Goal: Check status: Check status

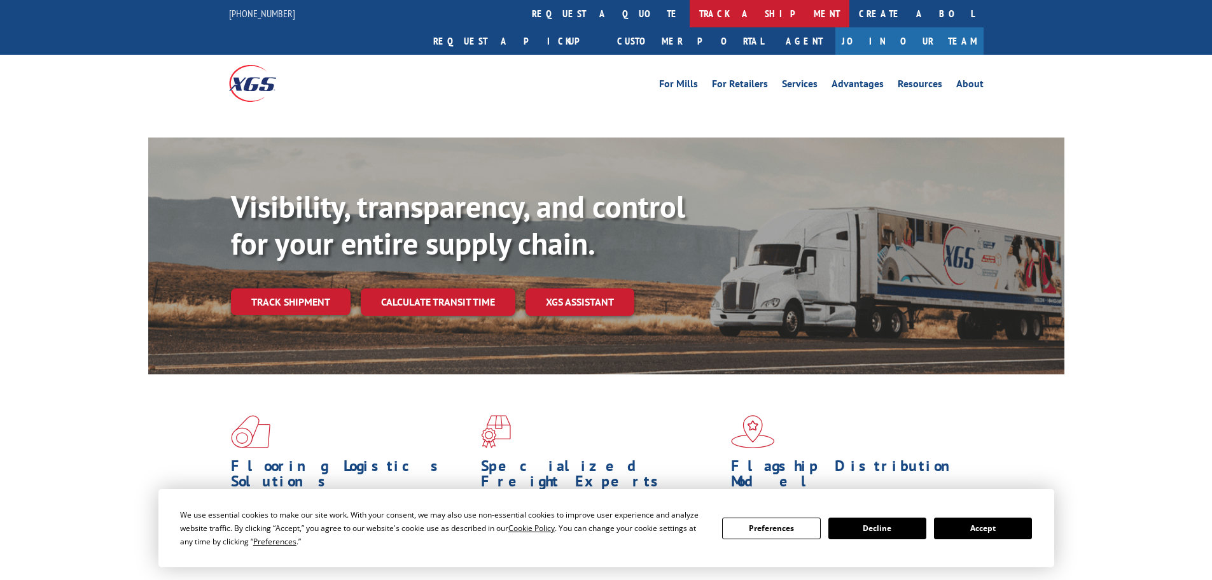
click at [690, 15] on link "track a shipment" at bounding box center [770, 13] width 160 height 27
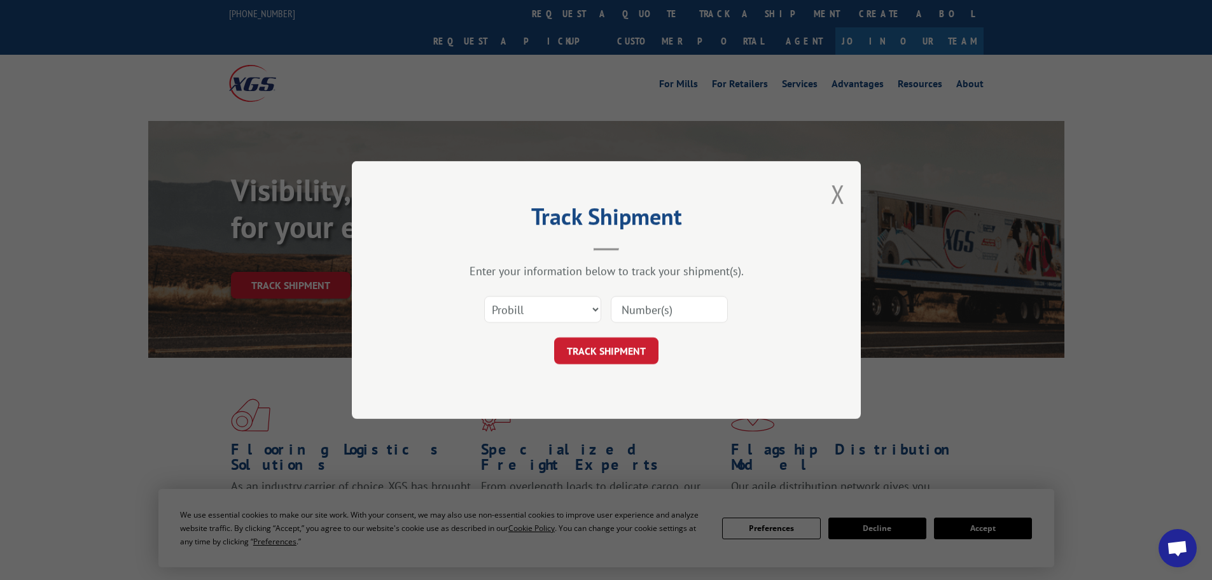
click at [625, 307] on input at bounding box center [669, 309] width 117 height 27
paste input "17523249"
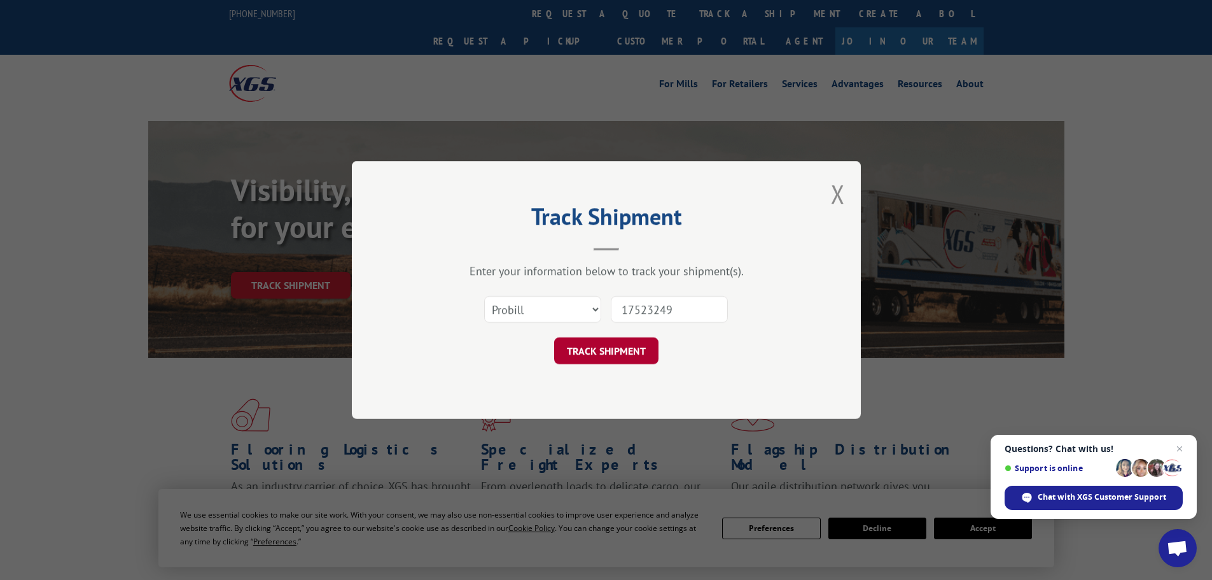
type input "17523249"
click at [585, 347] on button "TRACK SHIPMENT" at bounding box center [606, 350] width 104 height 27
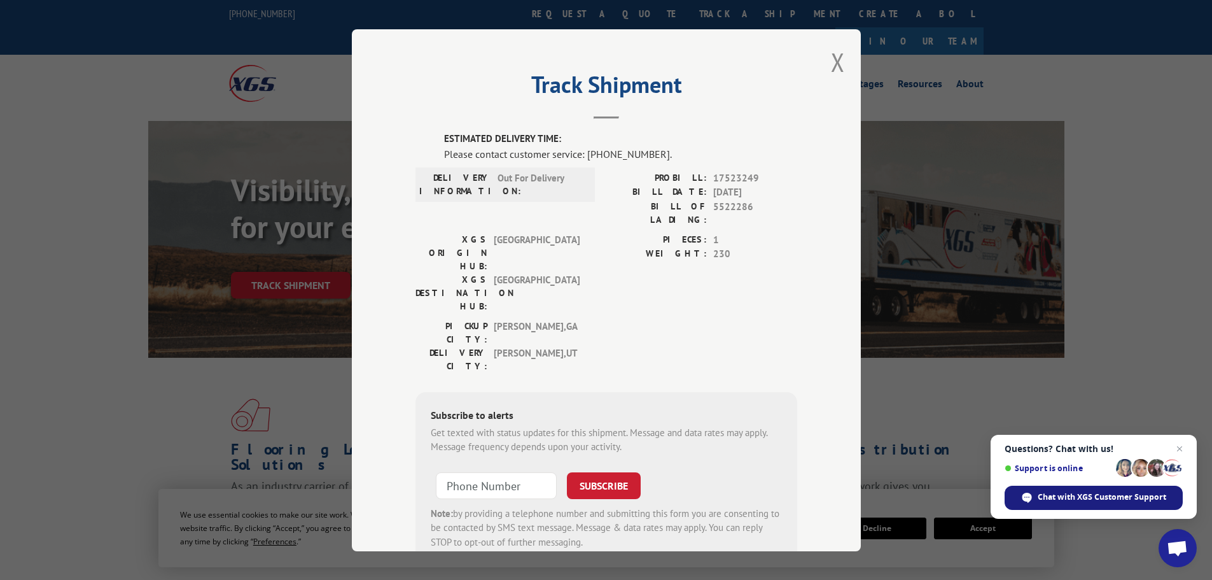
click at [1096, 494] on span "Chat with XGS Customer Support" at bounding box center [1102, 496] width 129 height 11
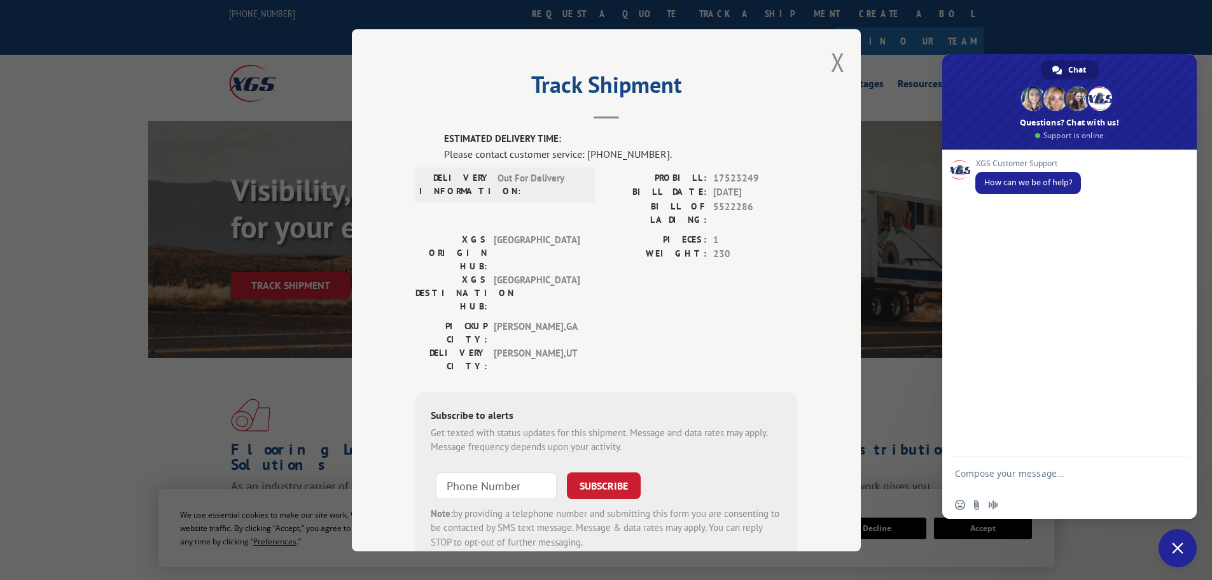
paste textarea "17523249"
type textarea "17523249 I was told [DATE] that this delivered however the installer says that …"
click at [1174, 449] on span "Send" at bounding box center [1175, 450] width 10 height 10
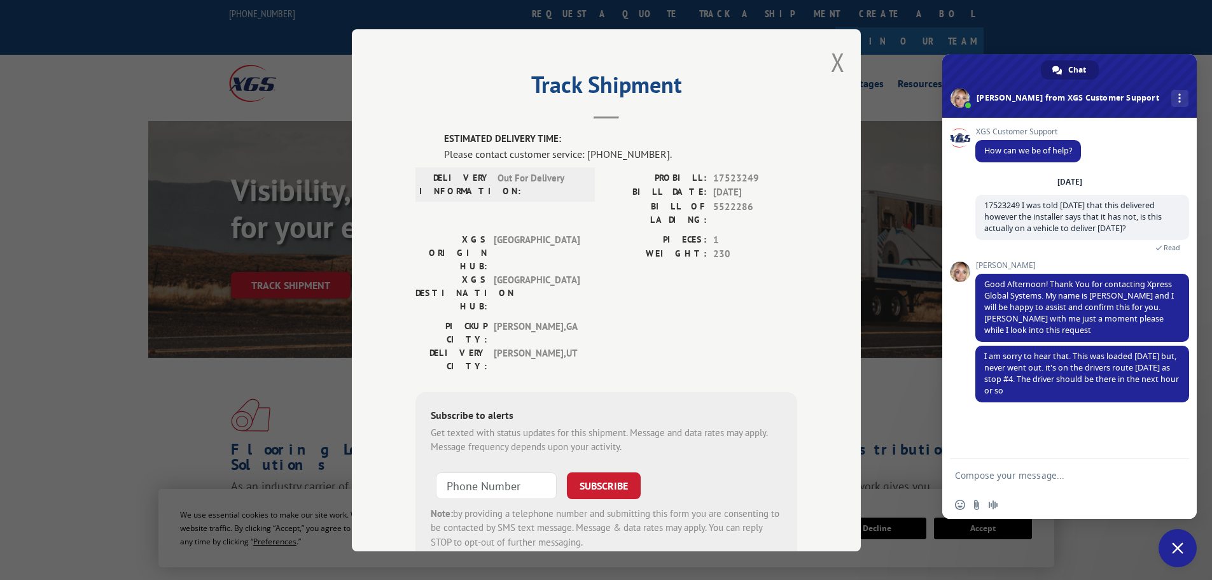
click at [1006, 473] on textarea "Compose your message..." at bounding box center [1055, 475] width 201 height 11
type textarea "Thank you!"
click at [1174, 474] on span "Send" at bounding box center [1175, 475] width 10 height 10
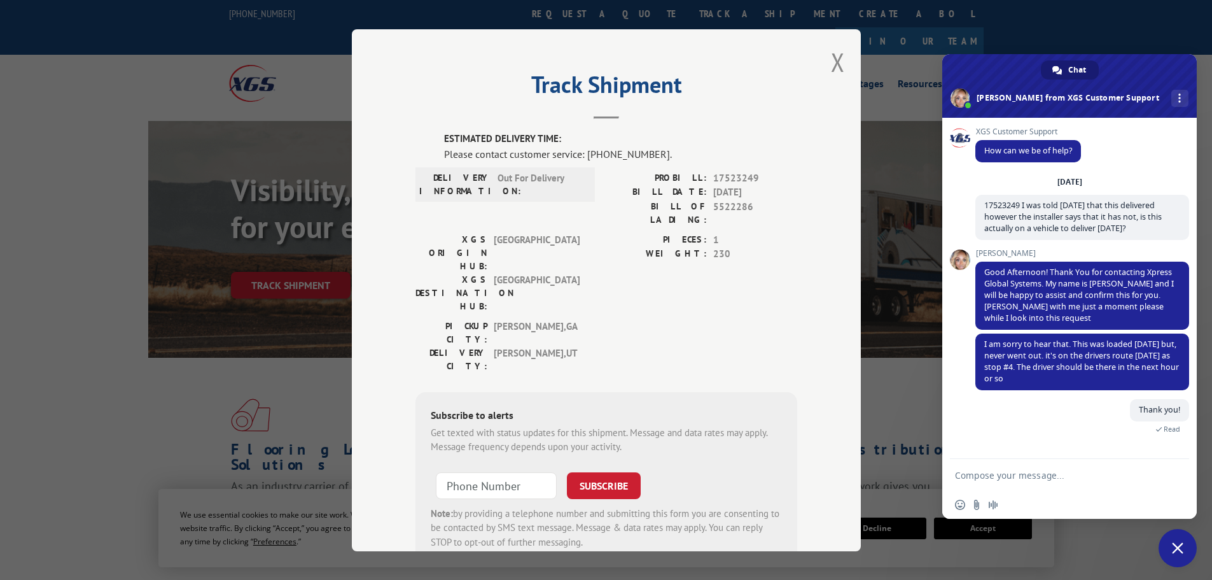
drag, startPoint x: 1044, startPoint y: 377, endPoint x: 974, endPoint y: 342, distance: 78.2
click at [974, 342] on div "XGS Customer Support How can we be of help? [DATE] 17523249 I was told [DATE] t…" at bounding box center [1069, 288] width 254 height 341
drag, startPoint x: 1041, startPoint y: 355, endPoint x: 1105, endPoint y: 376, distance: 67.0
click at [1105, 376] on span "I am sorry to hear that. This was loaded [DATE] but, never went out. it's on th…" at bounding box center [1082, 361] width 214 height 57
drag, startPoint x: 1097, startPoint y: 380, endPoint x: 971, endPoint y: 359, distance: 128.3
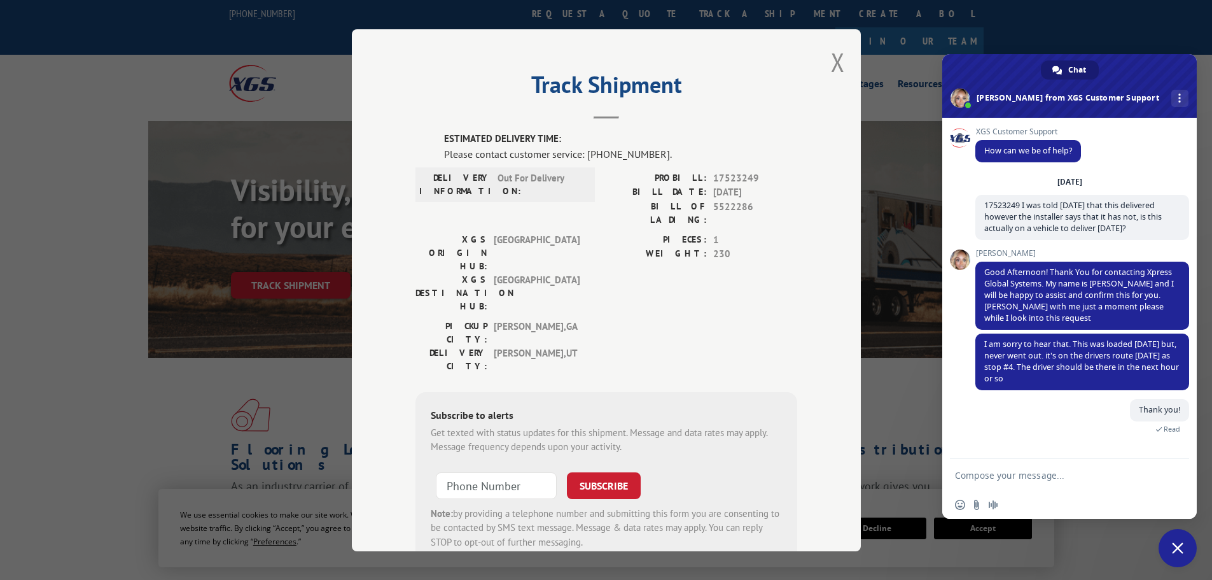
click at [971, 359] on div "XGS Customer Support How can we be of help? [DATE] 17523249 I was told [DATE] t…" at bounding box center [1069, 288] width 254 height 341
drag, startPoint x: 981, startPoint y: 343, endPoint x: 1166, endPoint y: 373, distance: 187.0
click at [1166, 373] on span "I am sorry to hear that. This was loaded [DATE] but, never went out. it's on th…" at bounding box center [1082, 361] width 214 height 57
copy span "I am sorry to hear that. This was loaded [DATE] but, never went out. it's on th…"
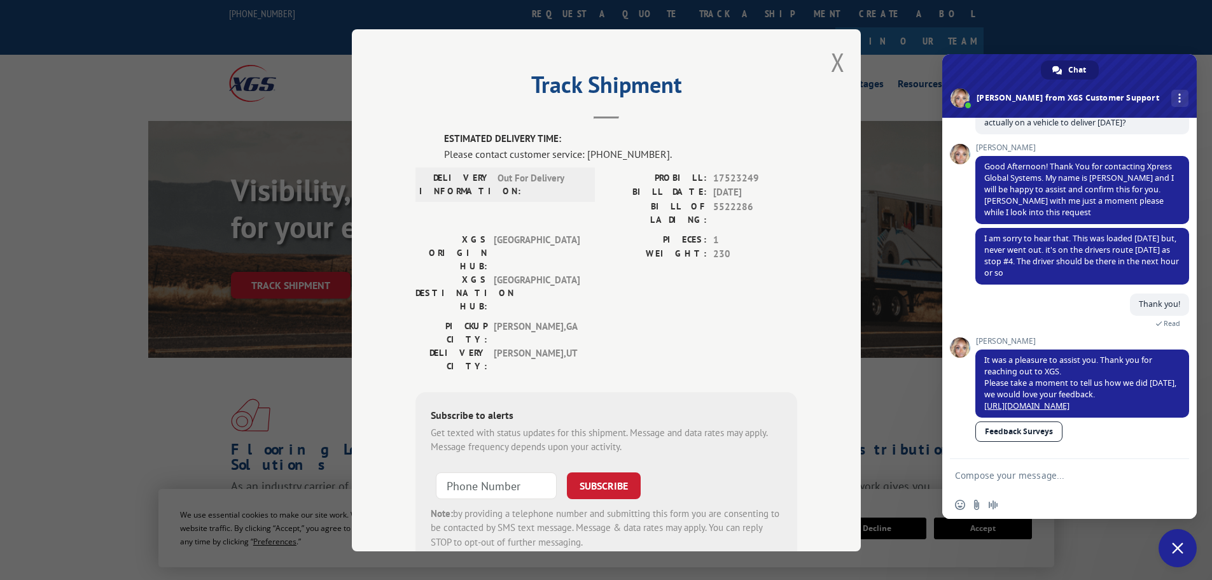
click at [1010, 483] on form at bounding box center [1055, 476] width 201 height 34
click at [1176, 543] on span "Close chat" at bounding box center [1177, 547] width 11 height 11
